Goal: Task Accomplishment & Management: Manage account settings

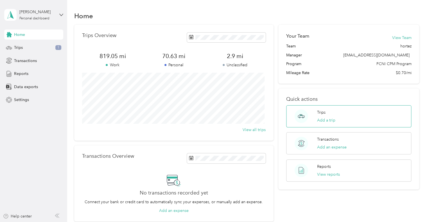
click at [340, 114] on div "Trips Add a trip" at bounding box center [348, 116] width 125 height 22
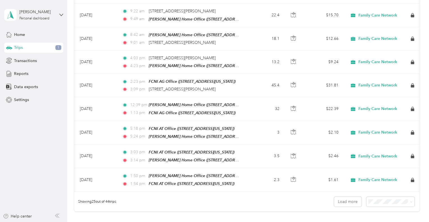
scroll to position [0, 11]
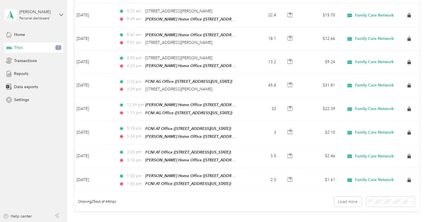
click at [390, 175] on li "50 per load" at bounding box center [389, 173] width 48 height 10
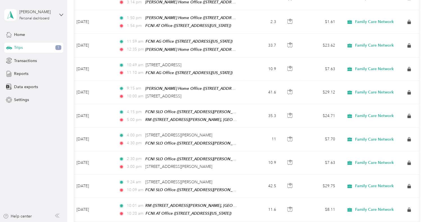
scroll to position [651, 0]
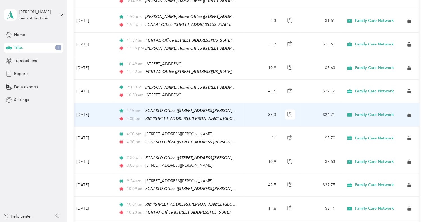
click at [245, 103] on td "35.3" at bounding box center [261, 115] width 37 height 24
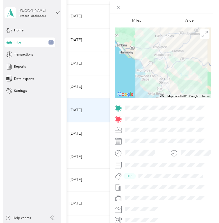
scroll to position [52, 0]
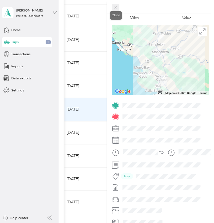
click at [117, 8] on icon at bounding box center [115, 7] width 5 height 5
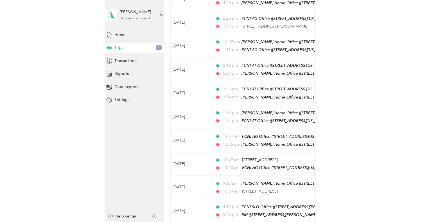
scroll to position [543, 0]
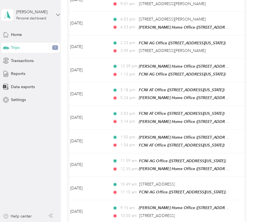
click at [57, 15] on icon at bounding box center [58, 15] width 4 height 4
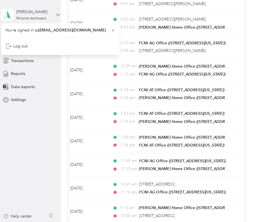
click at [57, 15] on icon at bounding box center [58, 15] width 4 height 4
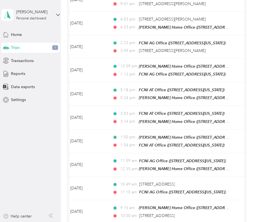
click at [53, 217] on icon at bounding box center [51, 216] width 4 height 4
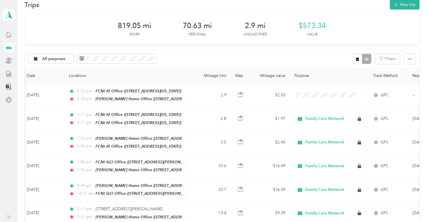
scroll to position [0, 0]
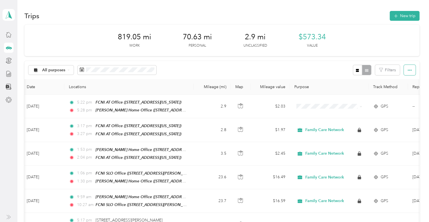
click at [409, 69] on icon "button" at bounding box center [409, 70] width 4 height 4
click at [356, 71] on icon "button" at bounding box center [357, 70] width 3 height 3
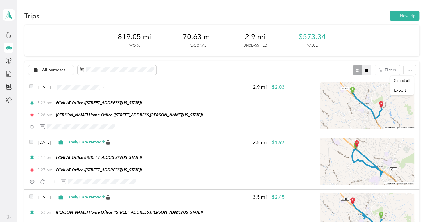
click at [364, 72] on button "button" at bounding box center [366, 70] width 10 height 10
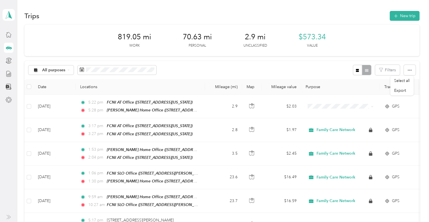
click at [305, 67] on div "All purposes Filters" at bounding box center [221, 70] width 395 height 18
click at [388, 71] on button "Filters" at bounding box center [387, 70] width 25 height 10
click at [69, 68] on div "All purposes" at bounding box center [51, 70] width 46 height 10
click at [66, 97] on span "Family Care Network" at bounding box center [61, 97] width 39 height 6
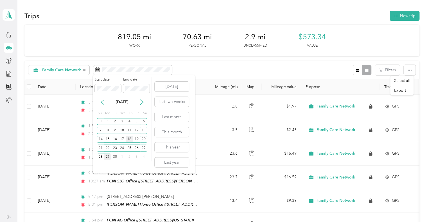
click at [130, 139] on div "18" at bounding box center [129, 139] width 7 height 7
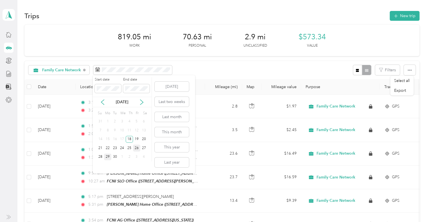
click at [137, 147] on div "26" at bounding box center [136, 148] width 7 height 7
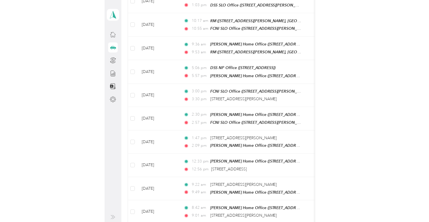
scroll to position [320, 0]
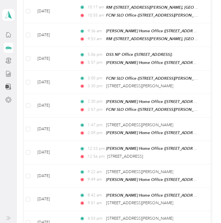
click at [215, 38] on div "Trips New trip 583.46 mi Work 0 mi Personal 2.9 mi Unclassified $408.42 Value F…" at bounding box center [117, 86] width 201 height 813
drag, startPoint x: 215, startPoint y: 38, endPoint x: 213, endPoint y: 23, distance: 15.2
click at [213, 23] on div "Trips New trip 583.46 mi Work 0 mi Personal 2.9 mi Unclassified $408.42 Value F…" at bounding box center [117, 86] width 201 height 813
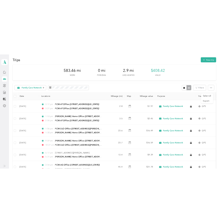
scroll to position [0, 0]
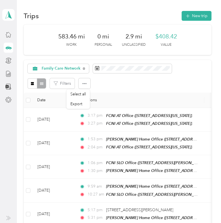
click at [191, 77] on div "Family Care Network Filters" at bounding box center [117, 76] width 187 height 33
